Goal: Task Accomplishment & Management: Manage account settings

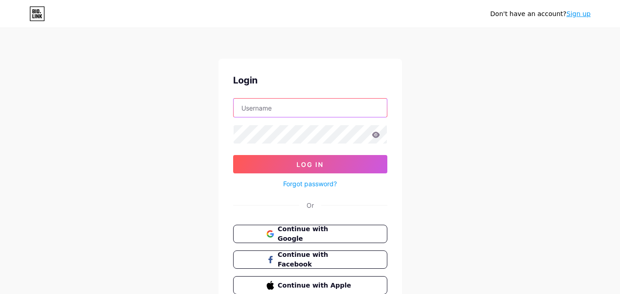
type input "[DOMAIN_NAME][EMAIL_ADDRESS][DOMAIN_NAME]"
click at [320, 110] on input "[DOMAIN_NAME][EMAIL_ADDRESS][DOMAIN_NAME]" at bounding box center [310, 108] width 153 height 18
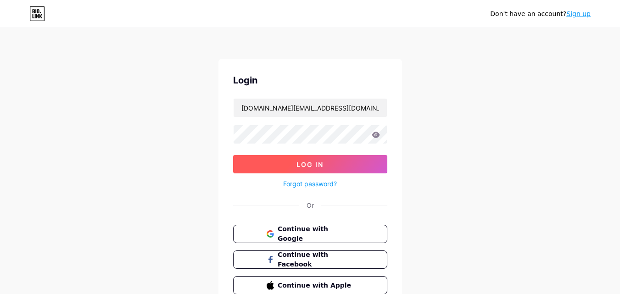
click at [330, 170] on button "Log In" at bounding box center [310, 164] width 154 height 18
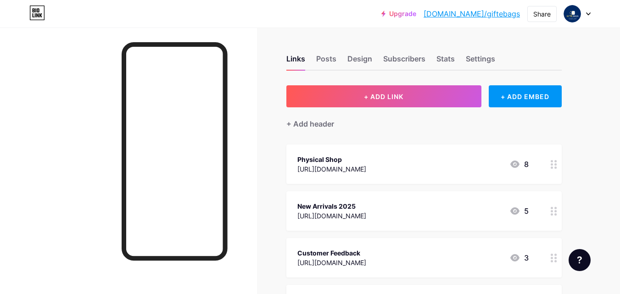
click at [513, 160] on icon at bounding box center [515, 164] width 11 height 11
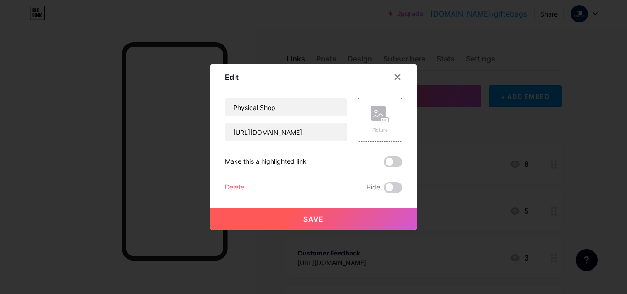
click at [240, 190] on div "Delete" at bounding box center [234, 187] width 19 height 11
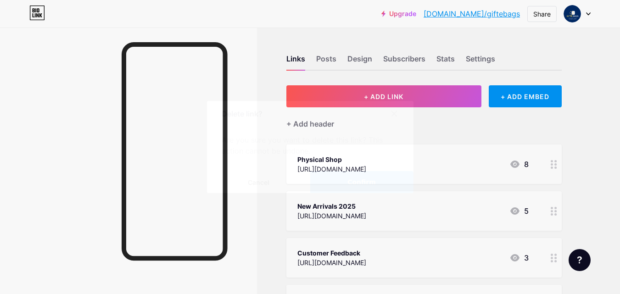
click at [376, 187] on span "Confirm" at bounding box center [362, 183] width 28 height 10
click at [355, 162] on div "New Arrivals 2025" at bounding box center [332, 160] width 69 height 10
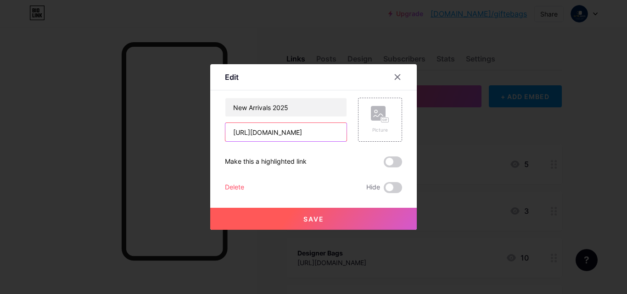
click at [282, 128] on input "[URL][DOMAIN_NAME]" at bounding box center [285, 132] width 121 height 18
paste input "AuOPufPMY9cMIFDOBtRlsKfg9UMCSXPA"
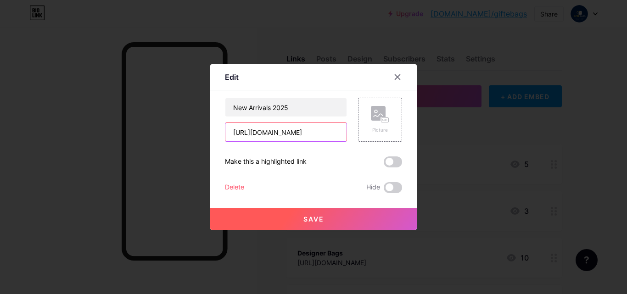
type input "[URL][DOMAIN_NAME]"
click at [307, 149] on div "New Arrivals 2025 [URL][DOMAIN_NAME] Picture Make this a highlighted link Delet…" at bounding box center [313, 145] width 177 height 95
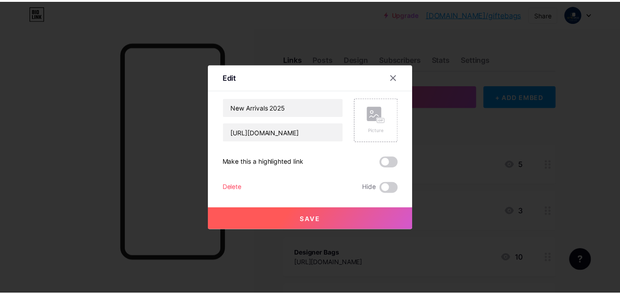
scroll to position [0, 0]
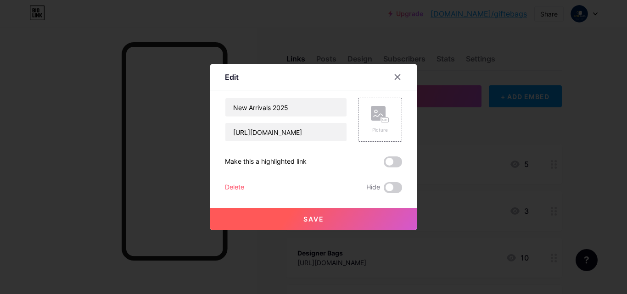
click at [332, 221] on button "Save" at bounding box center [313, 219] width 207 height 22
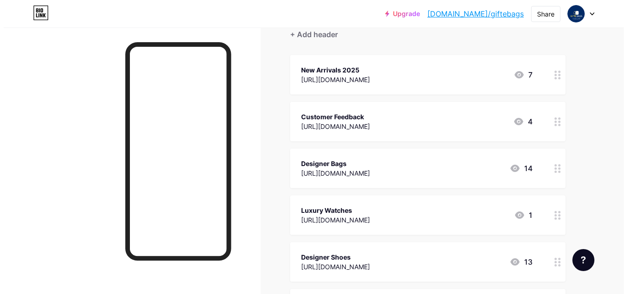
scroll to position [92, 0]
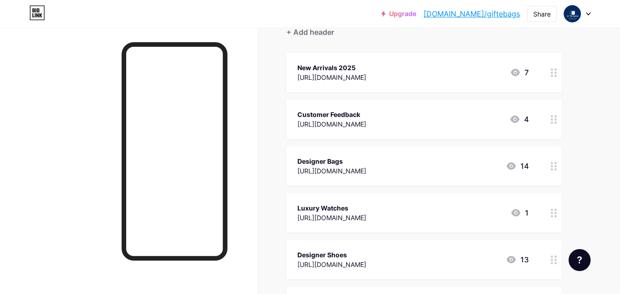
click at [366, 121] on div "[URL][DOMAIN_NAME]" at bounding box center [332, 124] width 69 height 10
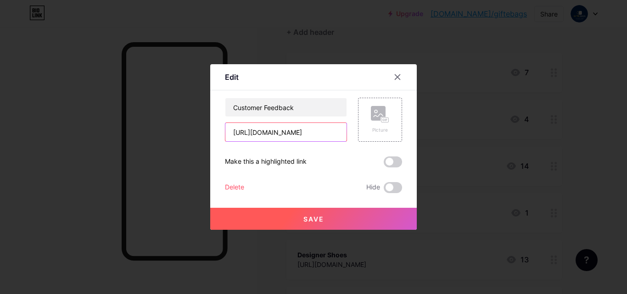
click at [290, 135] on input "[URL][DOMAIN_NAME]" at bounding box center [285, 132] width 121 height 18
paste input "[URL][DOMAIN_NAME]"
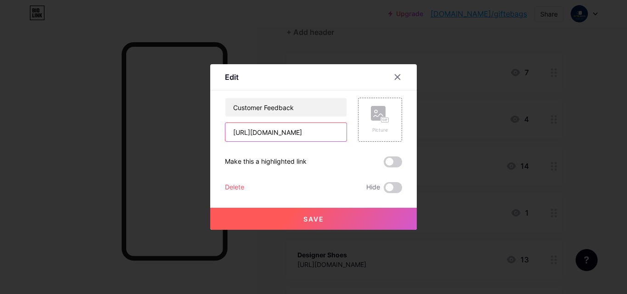
scroll to position [0, 142]
type input "[URL][DOMAIN_NAME]"
click at [291, 218] on button "Save" at bounding box center [313, 219] width 207 height 22
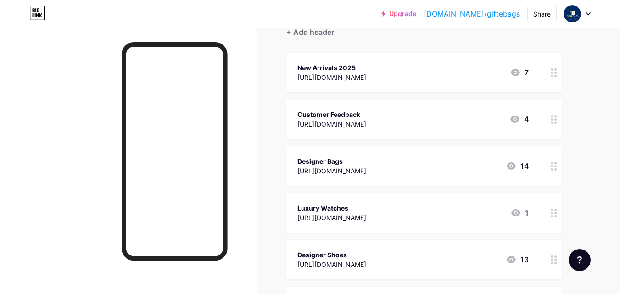
click at [351, 166] on div "[URL][DOMAIN_NAME]" at bounding box center [332, 171] width 69 height 10
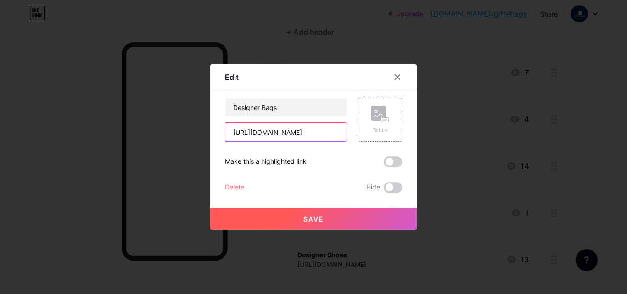
click at [274, 135] on input "[URL][DOMAIN_NAME]" at bounding box center [285, 132] width 121 height 18
paste input "NnWcdSc6J5e95rcOJ3v1-Ns2x_1XjILE"
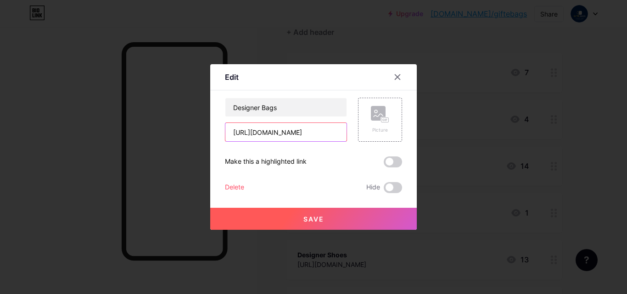
type input "[URL][DOMAIN_NAME]"
click at [312, 218] on span "Save" at bounding box center [313, 219] width 21 height 8
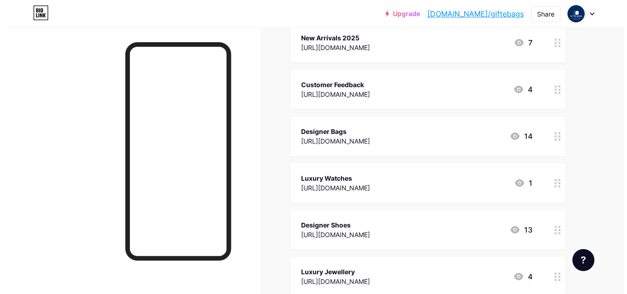
scroll to position [138, 0]
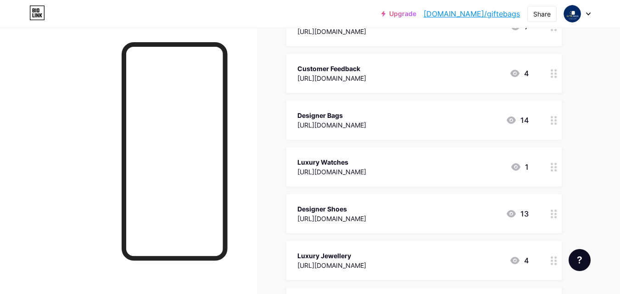
click at [347, 168] on div "[URL][DOMAIN_NAME]" at bounding box center [332, 172] width 69 height 10
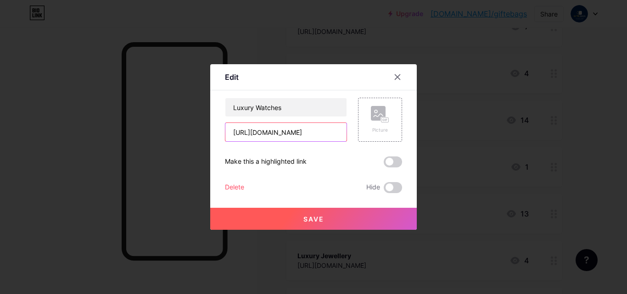
click at [296, 131] on input "[URL][DOMAIN_NAME]" at bounding box center [285, 132] width 121 height 18
paste input "-kWeZ5DpUgdWx7yNB6KgLIinr4Fw7z8_"
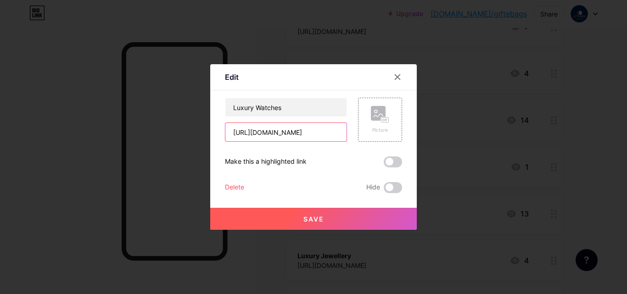
type input "[URL][DOMAIN_NAME]"
click at [319, 152] on div "Luxury Watches [URL][DOMAIN_NAME] Picture Make this a highlighted link Delete H…" at bounding box center [313, 145] width 177 height 95
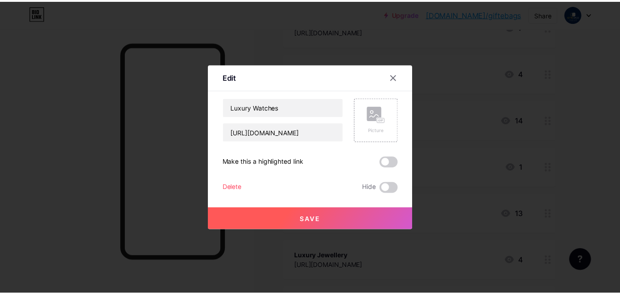
scroll to position [0, 0]
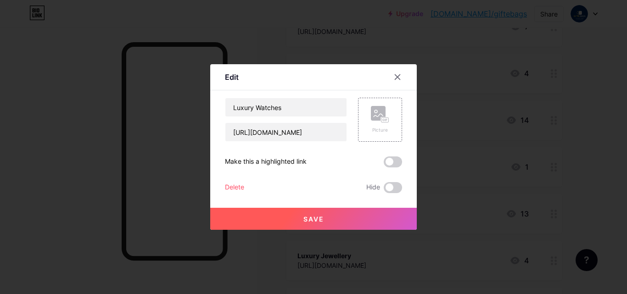
click at [326, 222] on button "Save" at bounding box center [313, 219] width 207 height 22
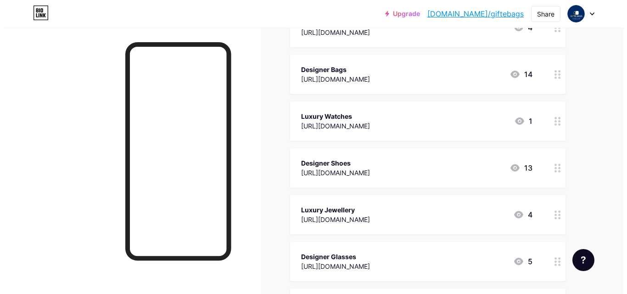
scroll to position [230, 0]
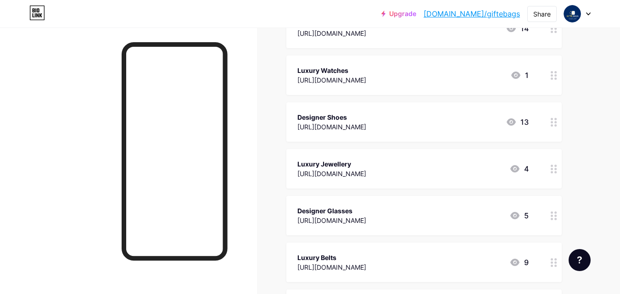
click at [350, 127] on div "[URL][DOMAIN_NAME]" at bounding box center [332, 127] width 69 height 10
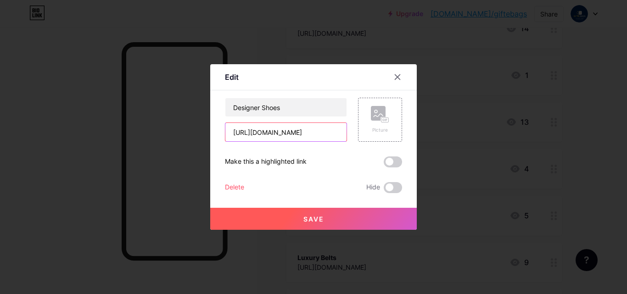
click at [272, 133] on input "[URL][DOMAIN_NAME]" at bounding box center [285, 132] width 121 height 18
paste input "zR_ojkhXILJJz9YpwDjwxZPIqg04126r"
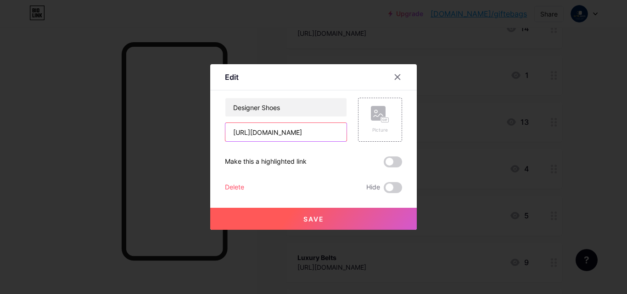
type input "[URL][DOMAIN_NAME]"
click at [314, 148] on div "Designer Shoes [URL][DOMAIN_NAME] Picture Make this a highlighted link Delete H…" at bounding box center [313, 145] width 177 height 95
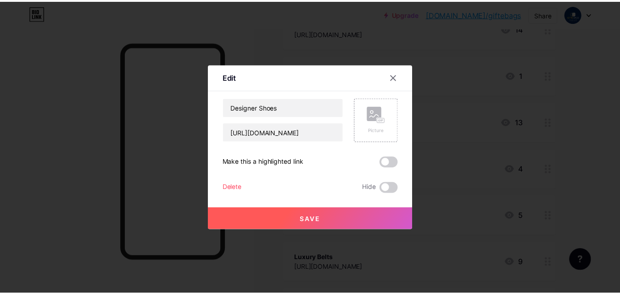
scroll to position [0, 0]
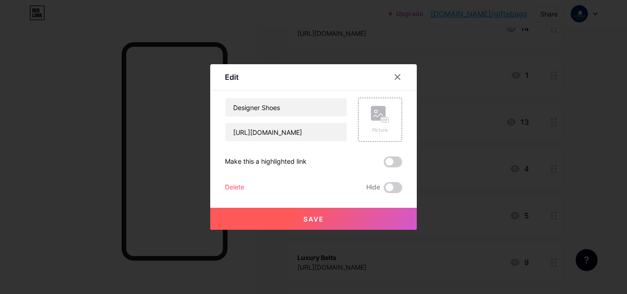
click at [328, 218] on button "Save" at bounding box center [313, 219] width 207 height 22
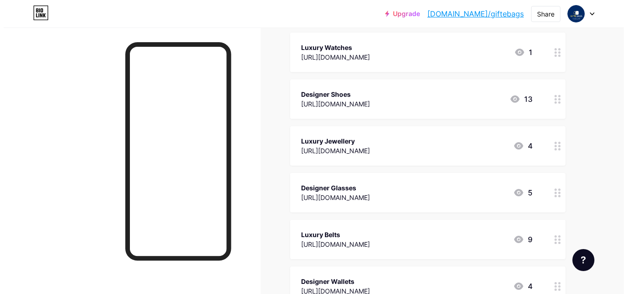
scroll to position [275, 0]
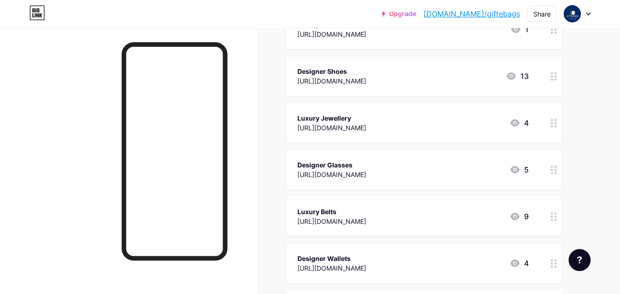
click at [355, 121] on div "Luxury Jewellery" at bounding box center [332, 118] width 69 height 10
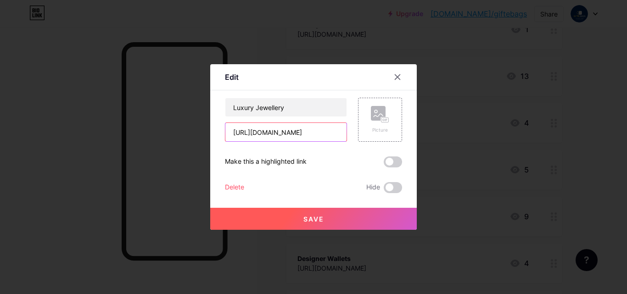
click at [285, 138] on input "[URL][DOMAIN_NAME]" at bounding box center [285, 132] width 121 height 18
paste input "E-uccl_wWSE3J_BNezDp1xlCtfR-Jf7p"
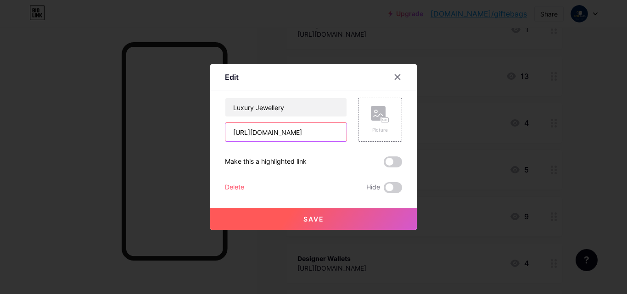
type input "[URL][DOMAIN_NAME]"
click at [312, 148] on div "Luxury Jewellery [URL][DOMAIN_NAME] Picture Make this a highlighted link Delete…" at bounding box center [313, 145] width 177 height 95
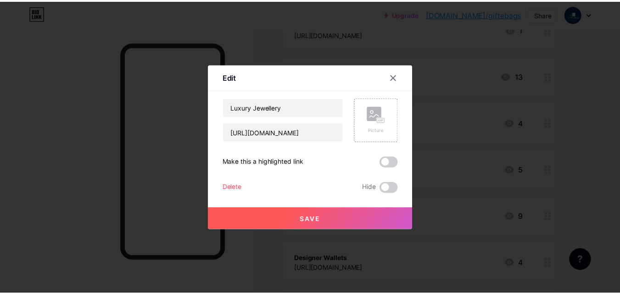
scroll to position [0, 0]
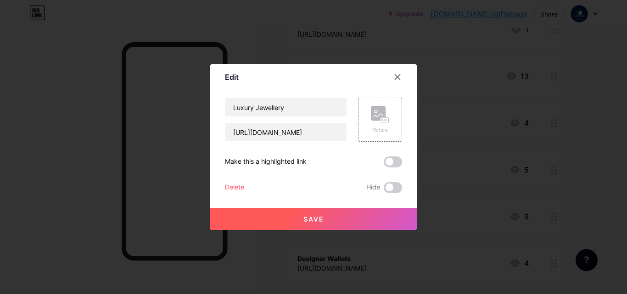
click at [331, 213] on button "Save" at bounding box center [313, 219] width 207 height 22
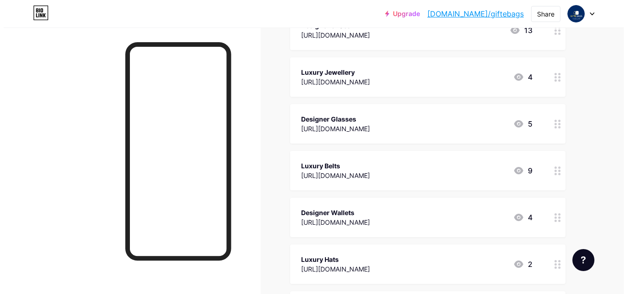
scroll to position [367, 0]
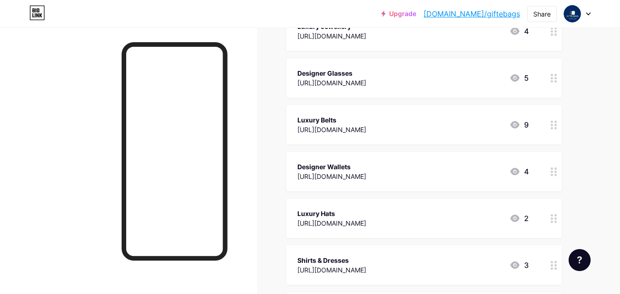
click at [363, 164] on div "Designer Wallets" at bounding box center [332, 167] width 69 height 10
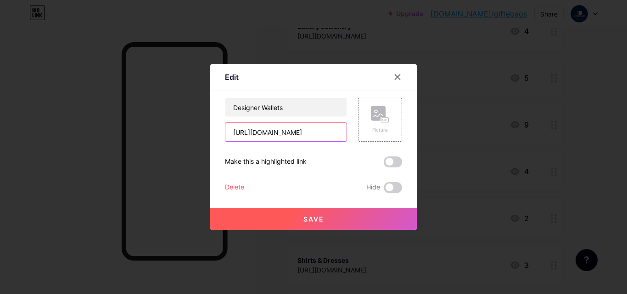
click at [285, 134] on input "[URL][DOMAIN_NAME]" at bounding box center [285, 132] width 121 height 18
paste input "S_UdyNgoMrUpUKhF_nbdWUfsH-bIdrQ7"
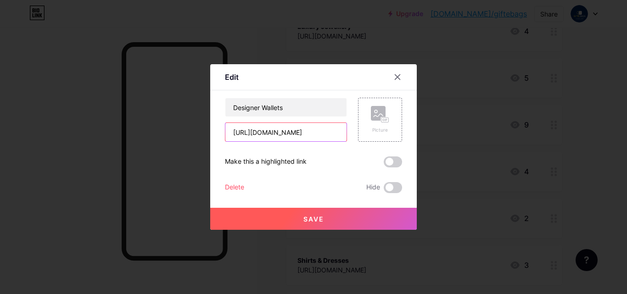
type input "[URL][DOMAIN_NAME]"
click at [296, 217] on button "Save" at bounding box center [313, 219] width 207 height 22
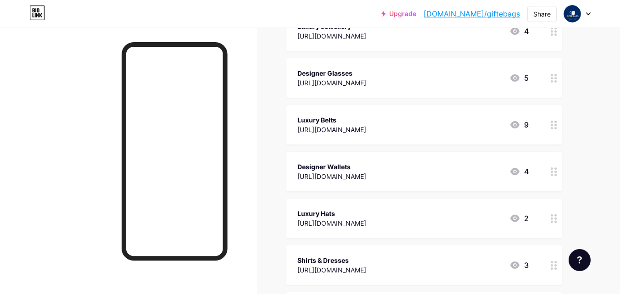
click at [363, 125] on div "[URL][DOMAIN_NAME]" at bounding box center [332, 130] width 69 height 10
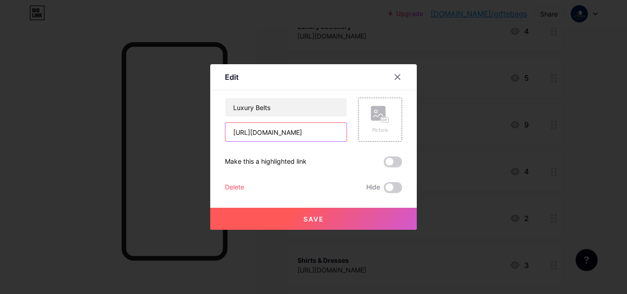
click at [291, 137] on input "[URL][DOMAIN_NAME]" at bounding box center [285, 132] width 121 height 18
paste input "oizMpR1k05PFlfWpS5Io7niStLqehXU4"
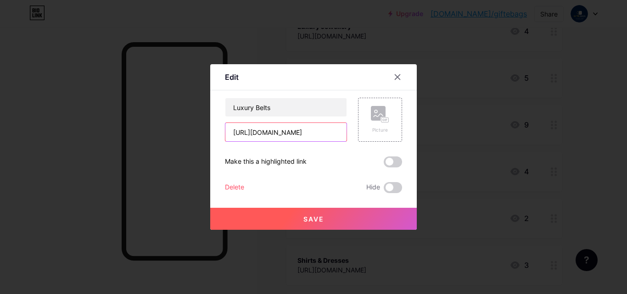
type input "[URL][DOMAIN_NAME]"
click at [320, 211] on button "Save" at bounding box center [313, 219] width 207 height 22
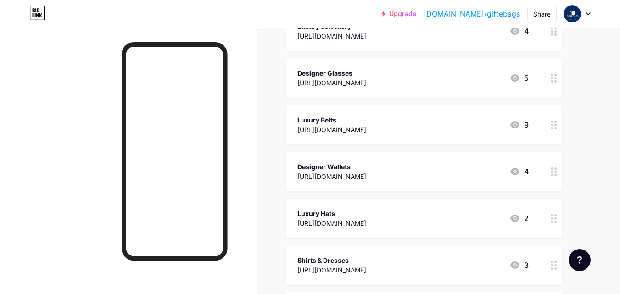
click at [348, 76] on div "Designer Glasses" at bounding box center [332, 73] width 69 height 10
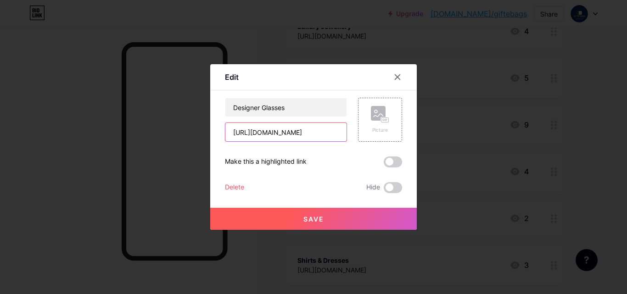
click at [289, 134] on input "[URL][DOMAIN_NAME]" at bounding box center [285, 132] width 121 height 18
paste input "hyB-ZG_Ib0KkiilBCacWCA5kwctqpOA_"
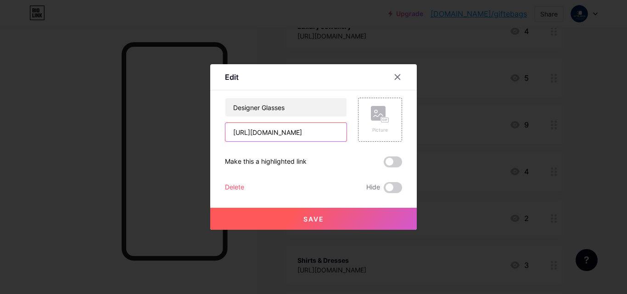
type input "[URL][DOMAIN_NAME]"
click at [313, 217] on span "Save" at bounding box center [313, 219] width 21 height 8
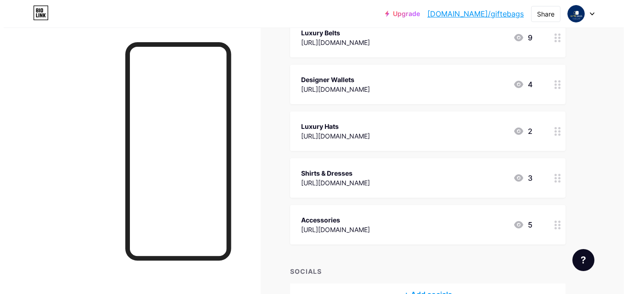
scroll to position [459, 0]
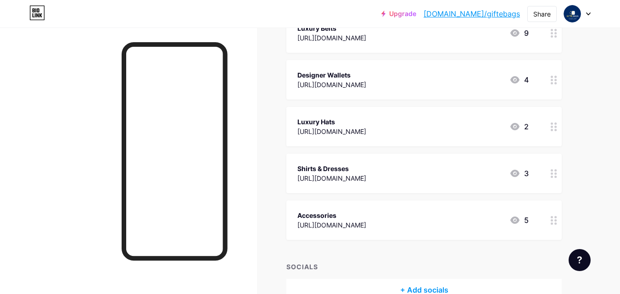
click at [361, 134] on div "[URL][DOMAIN_NAME]" at bounding box center [332, 132] width 69 height 10
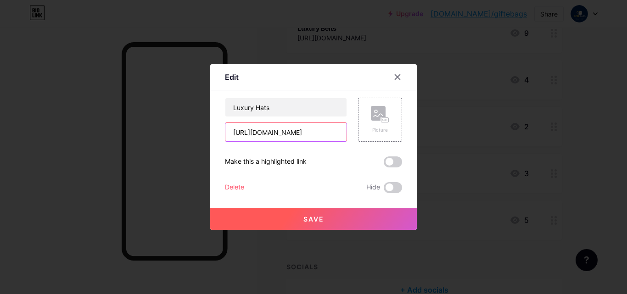
click at [291, 132] on input "[URL][DOMAIN_NAME]" at bounding box center [285, 132] width 121 height 18
paste input "LldbKQeSu6HFeA9gSGDRaCPXmSl-jBAn"
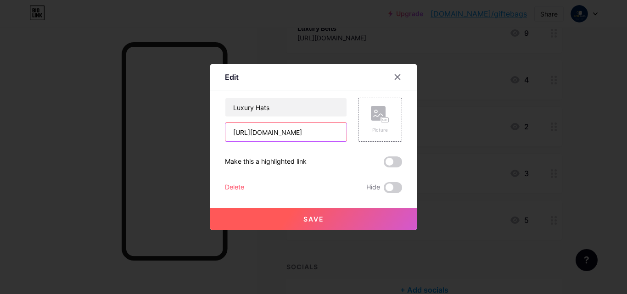
type input "[URL][DOMAIN_NAME]"
click at [319, 147] on div "Luxury Hats [URL][DOMAIN_NAME] Picture Make this a highlighted link Delete Hide…" at bounding box center [313, 145] width 177 height 95
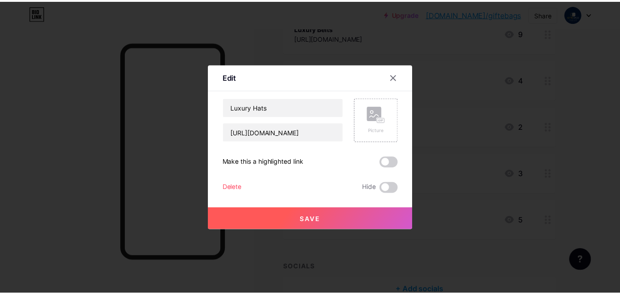
scroll to position [0, 0]
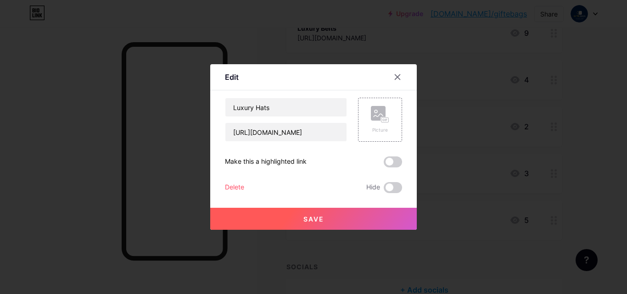
click at [337, 220] on button "Save" at bounding box center [313, 219] width 207 height 22
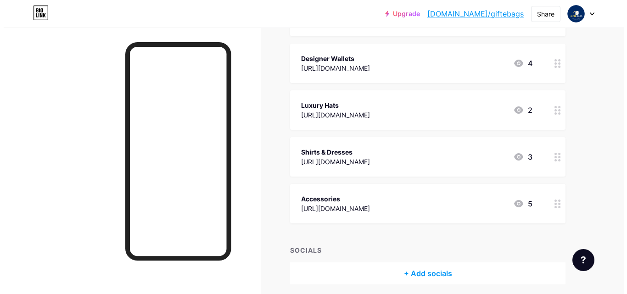
scroll to position [459, 0]
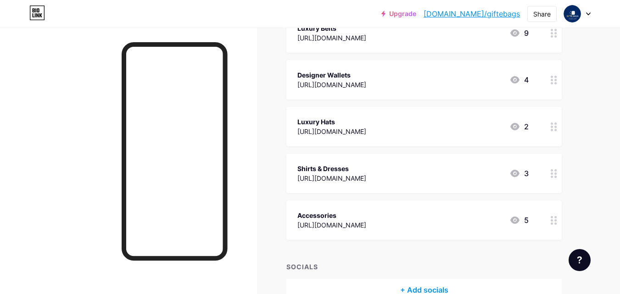
click at [366, 176] on div "[URL][DOMAIN_NAME]" at bounding box center [332, 179] width 69 height 10
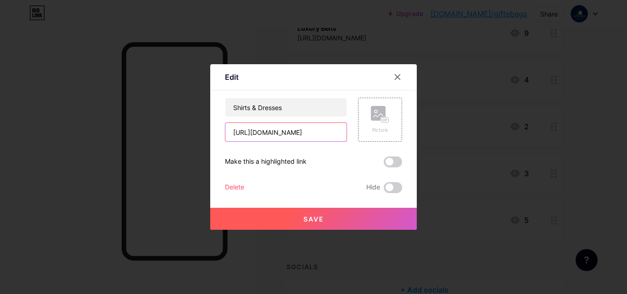
click at [289, 133] on input "[URL][DOMAIN_NAME]" at bounding box center [285, 132] width 121 height 18
paste input "JKQzSWC-NH_BrFm5Xt3pO4LY-wbAei_u"
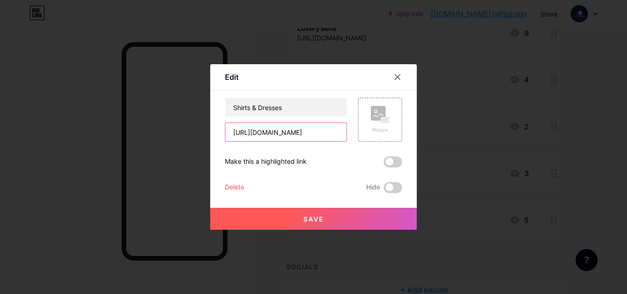
type input "[URL][DOMAIN_NAME]"
click at [318, 220] on span "Save" at bounding box center [313, 219] width 21 height 8
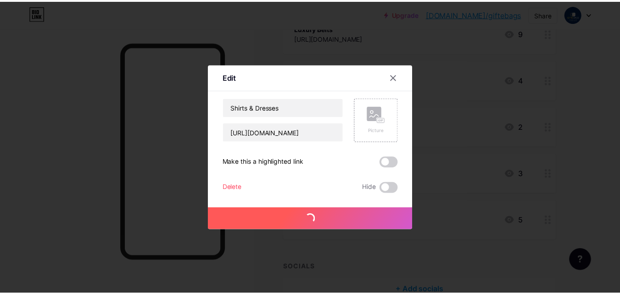
scroll to position [0, 0]
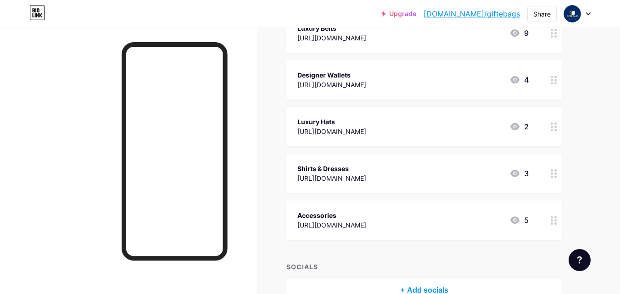
click at [366, 220] on div "[URL][DOMAIN_NAME]" at bounding box center [332, 225] width 69 height 10
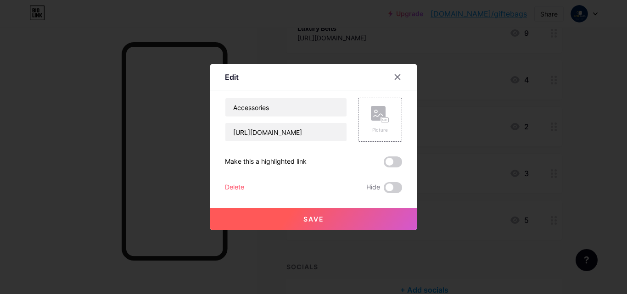
click at [237, 186] on div "Delete" at bounding box center [234, 187] width 19 height 11
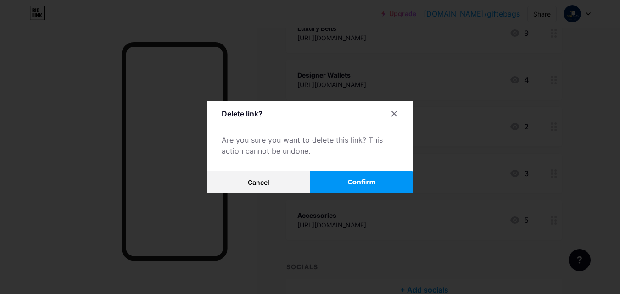
click at [356, 174] on button "Confirm" at bounding box center [361, 182] width 103 height 22
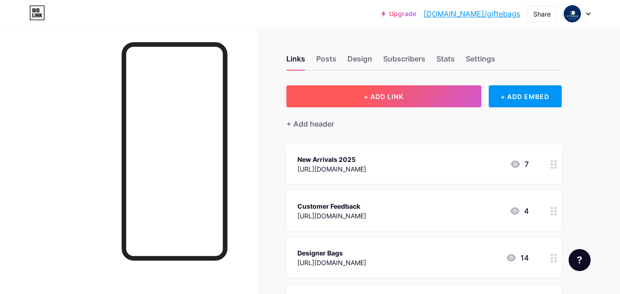
click at [352, 95] on button "+ ADD LINK" at bounding box center [383, 96] width 195 height 22
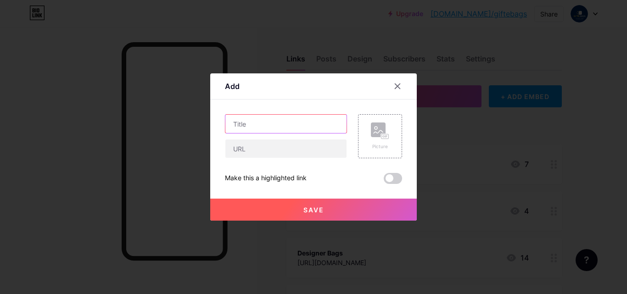
click at [250, 125] on input "text" at bounding box center [285, 124] width 121 height 18
paste input "Phone Cases"
type input "Phone Cases"
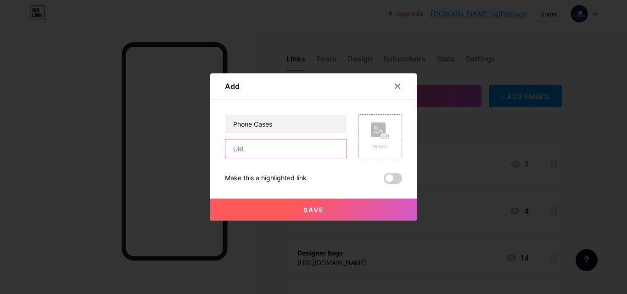
click at [261, 147] on input "text" at bounding box center [285, 149] width 121 height 18
paste input "[URL][DOMAIN_NAME]"
type input "[URL][DOMAIN_NAME]"
click at [301, 207] on button "Save" at bounding box center [313, 210] width 207 height 22
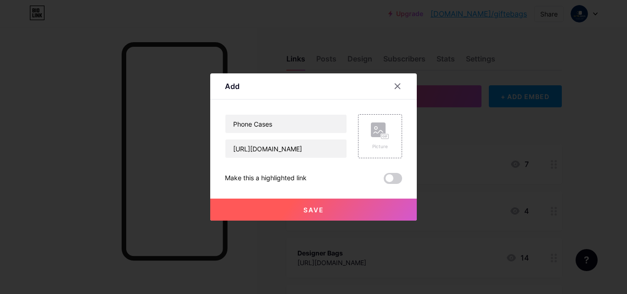
scroll to position [0, 0]
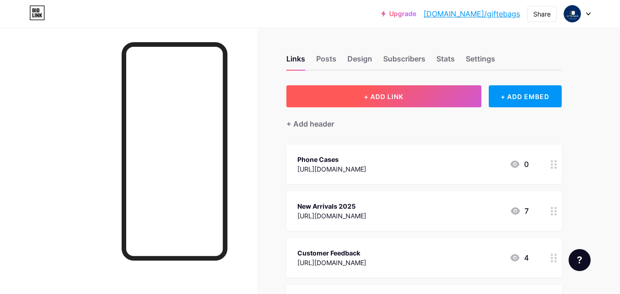
click at [364, 97] on span "+ ADD LINK" at bounding box center [383, 97] width 39 height 8
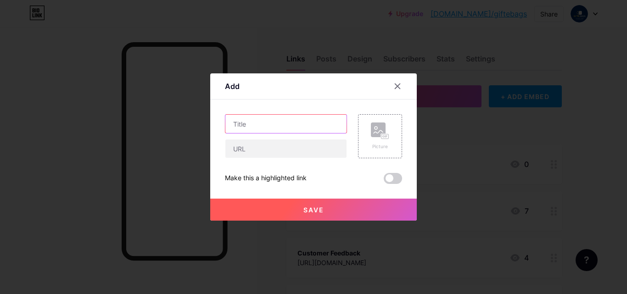
click at [270, 129] on input "text" at bounding box center [285, 124] width 121 height 18
paste input "Winter Apparels"
type input "Winter Apparels"
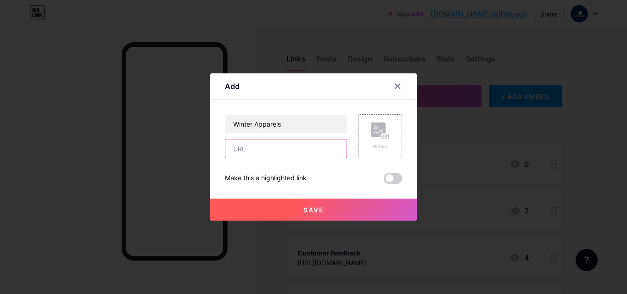
click at [268, 148] on input "text" at bounding box center [285, 149] width 121 height 18
paste input "[URL][DOMAIN_NAME]"
type input "[URL][DOMAIN_NAME]"
click at [304, 219] on button "Save" at bounding box center [313, 210] width 207 height 22
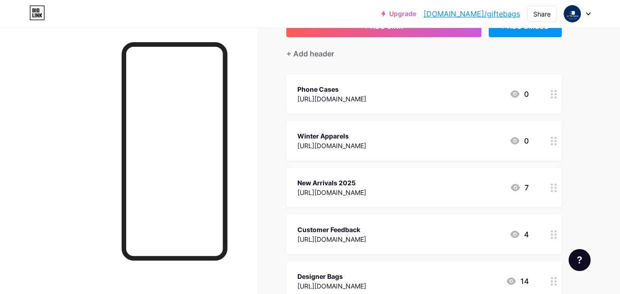
scroll to position [46, 0]
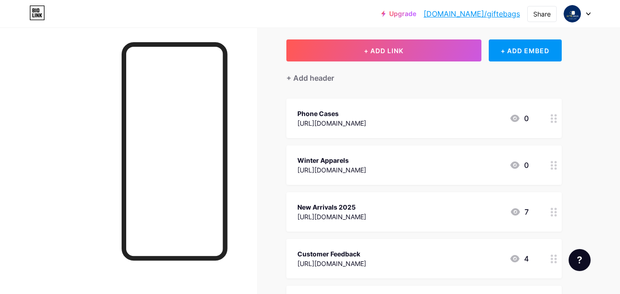
click at [503, 12] on link "[DOMAIN_NAME]/giftebags" at bounding box center [472, 13] width 96 height 11
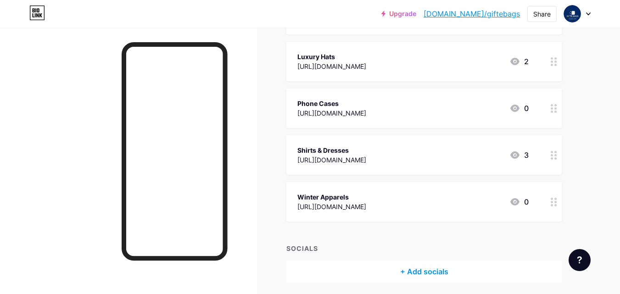
scroll to position [527, 0]
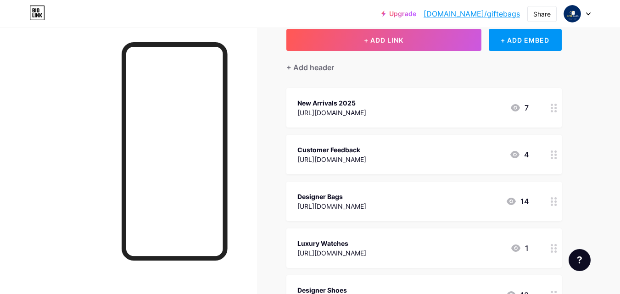
scroll to position [42, 0]
